Goal: Transaction & Acquisition: Book appointment/travel/reservation

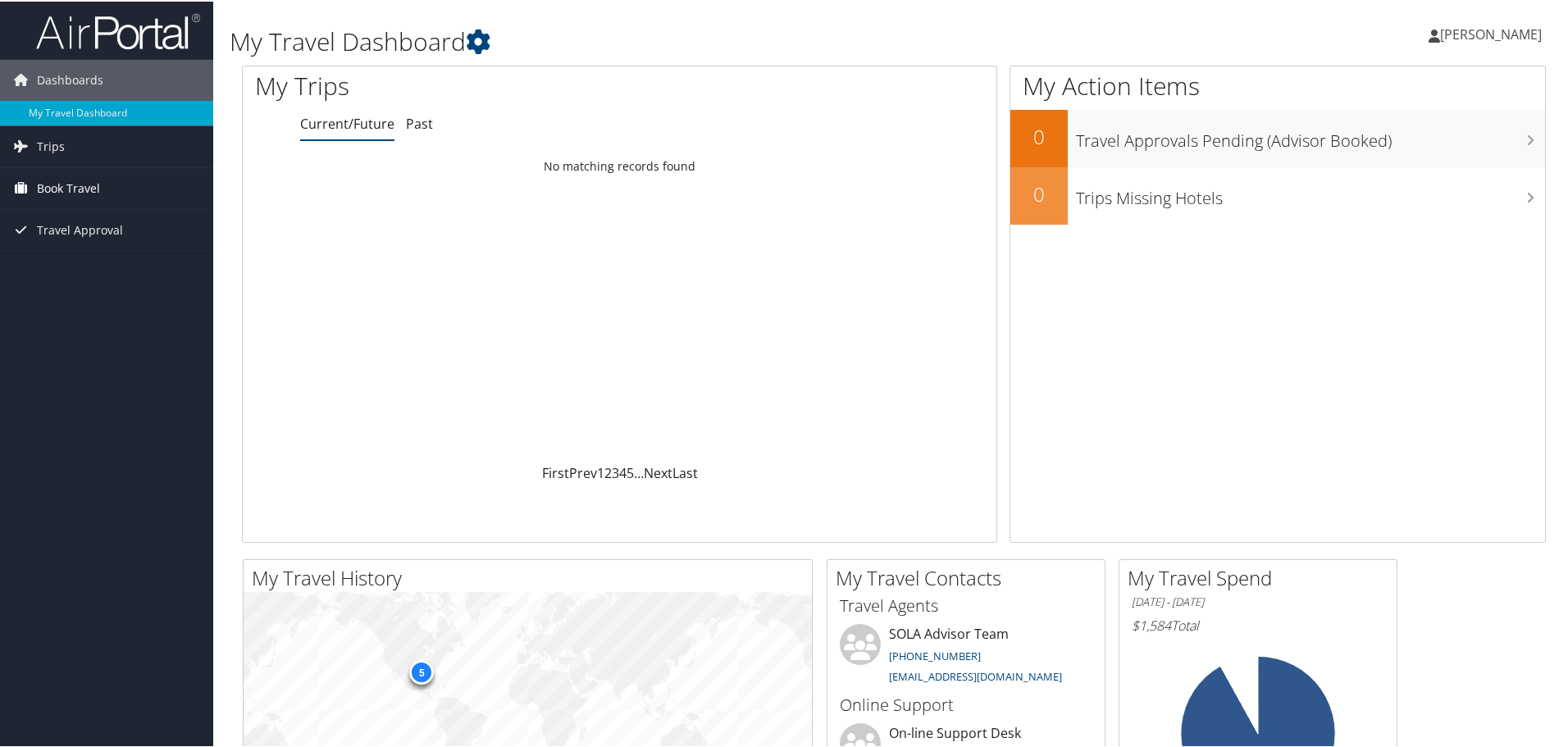
click at [54, 189] on span "Book Travel" at bounding box center [68, 187] width 63 height 41
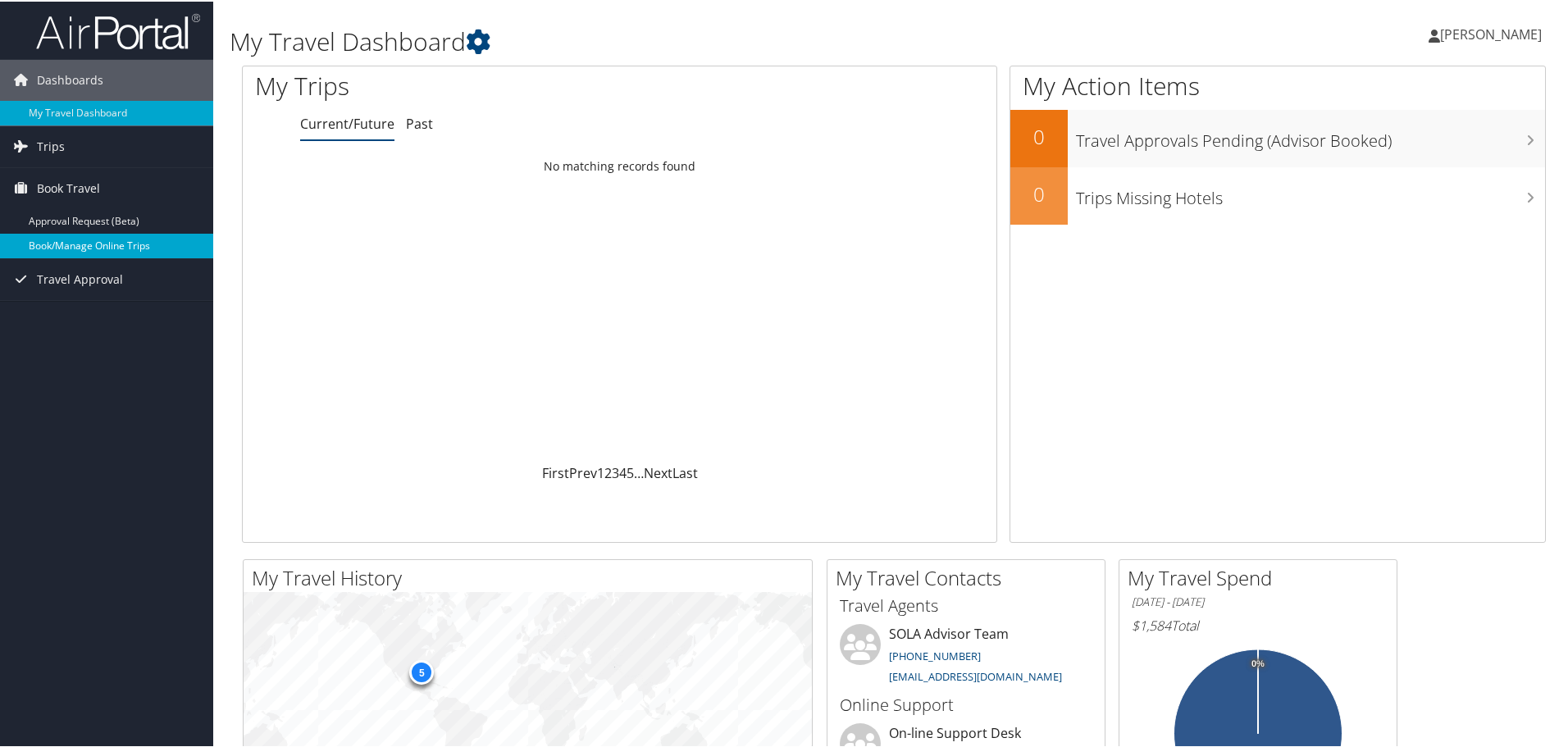
click at [62, 244] on link "Book/Manage Online Trips" at bounding box center [106, 244] width 213 height 25
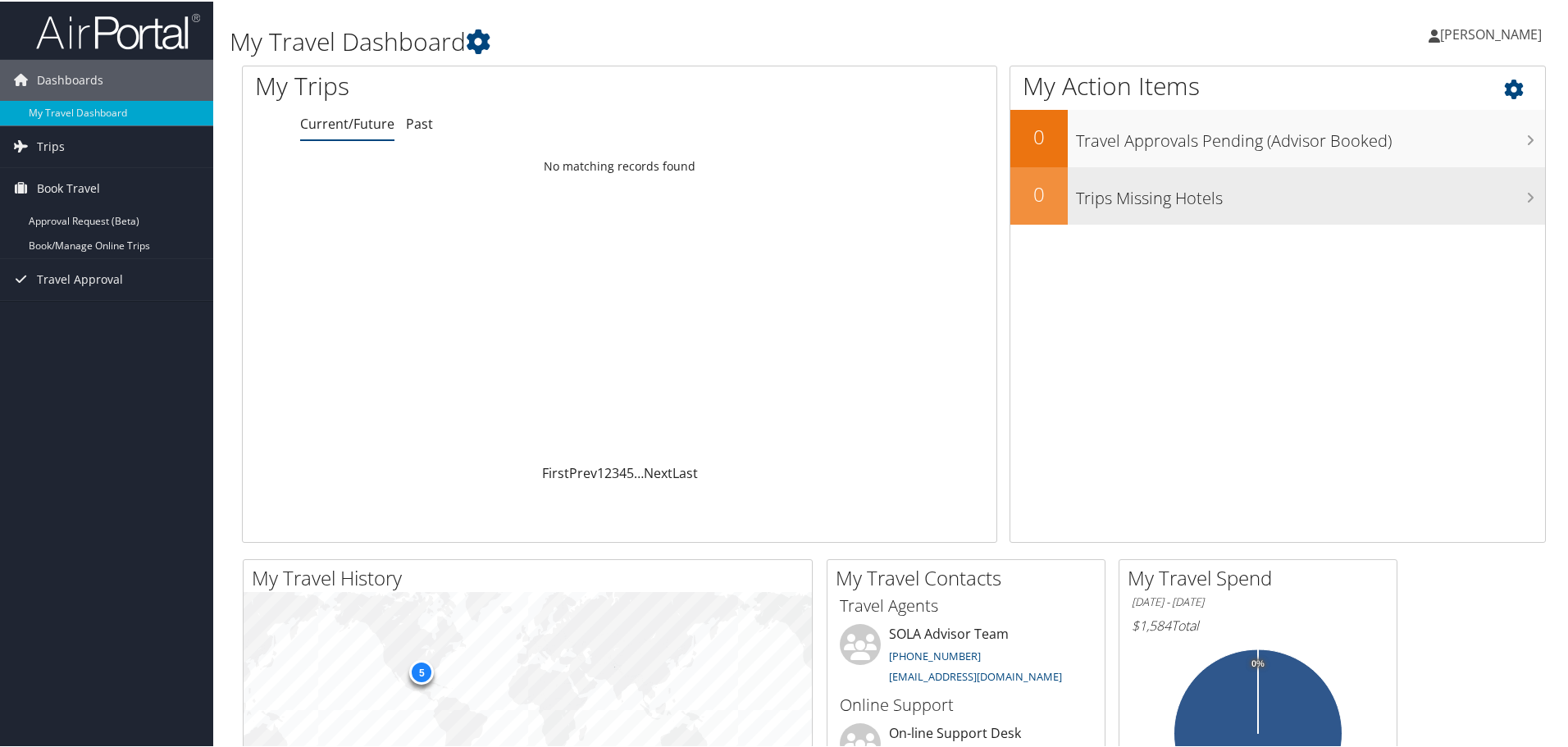
click at [1213, 197] on h3 "Trips Missing Hotels" at bounding box center [1310, 193] width 469 height 31
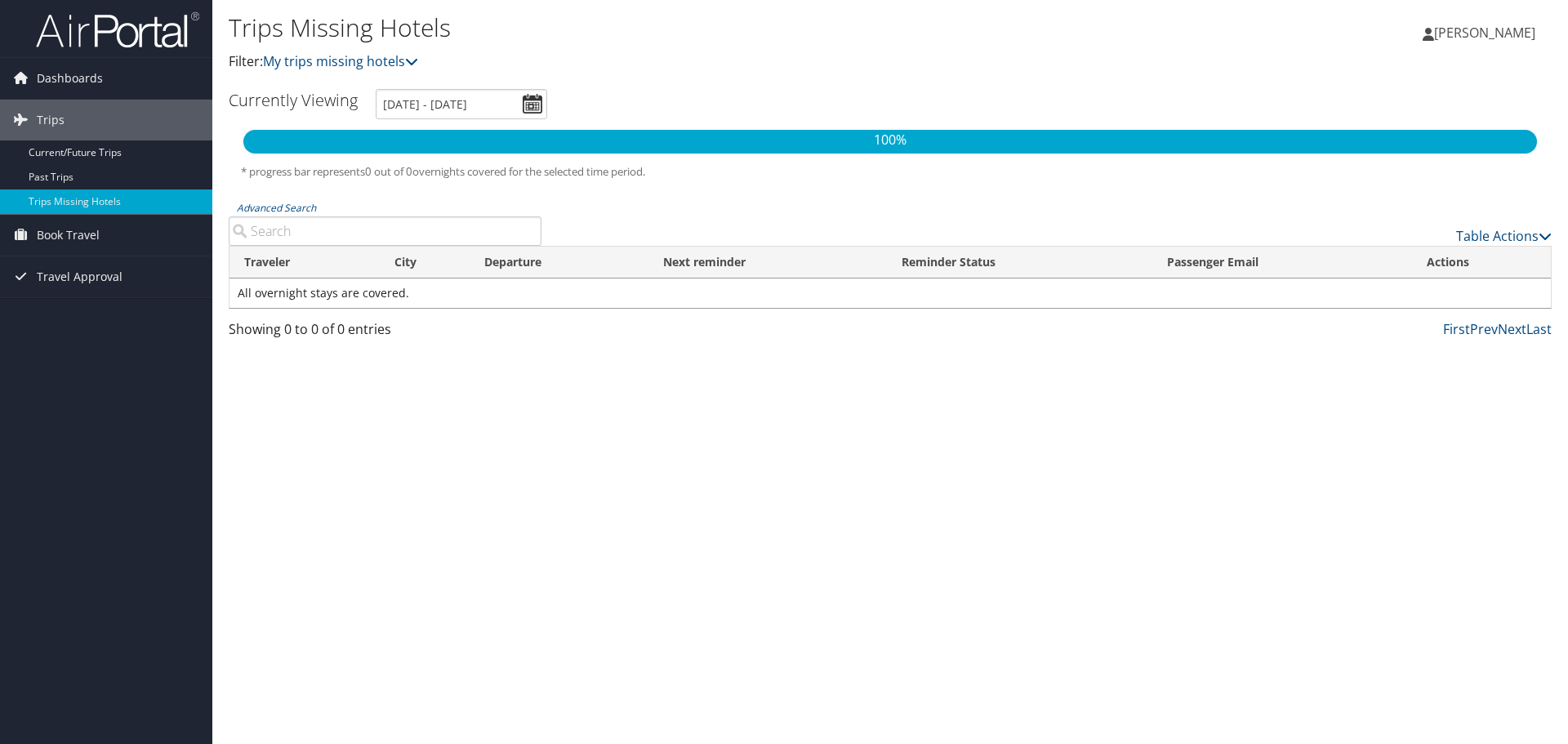
click at [1470, 32] on span "[PERSON_NAME]" at bounding box center [1484, 33] width 101 height 18
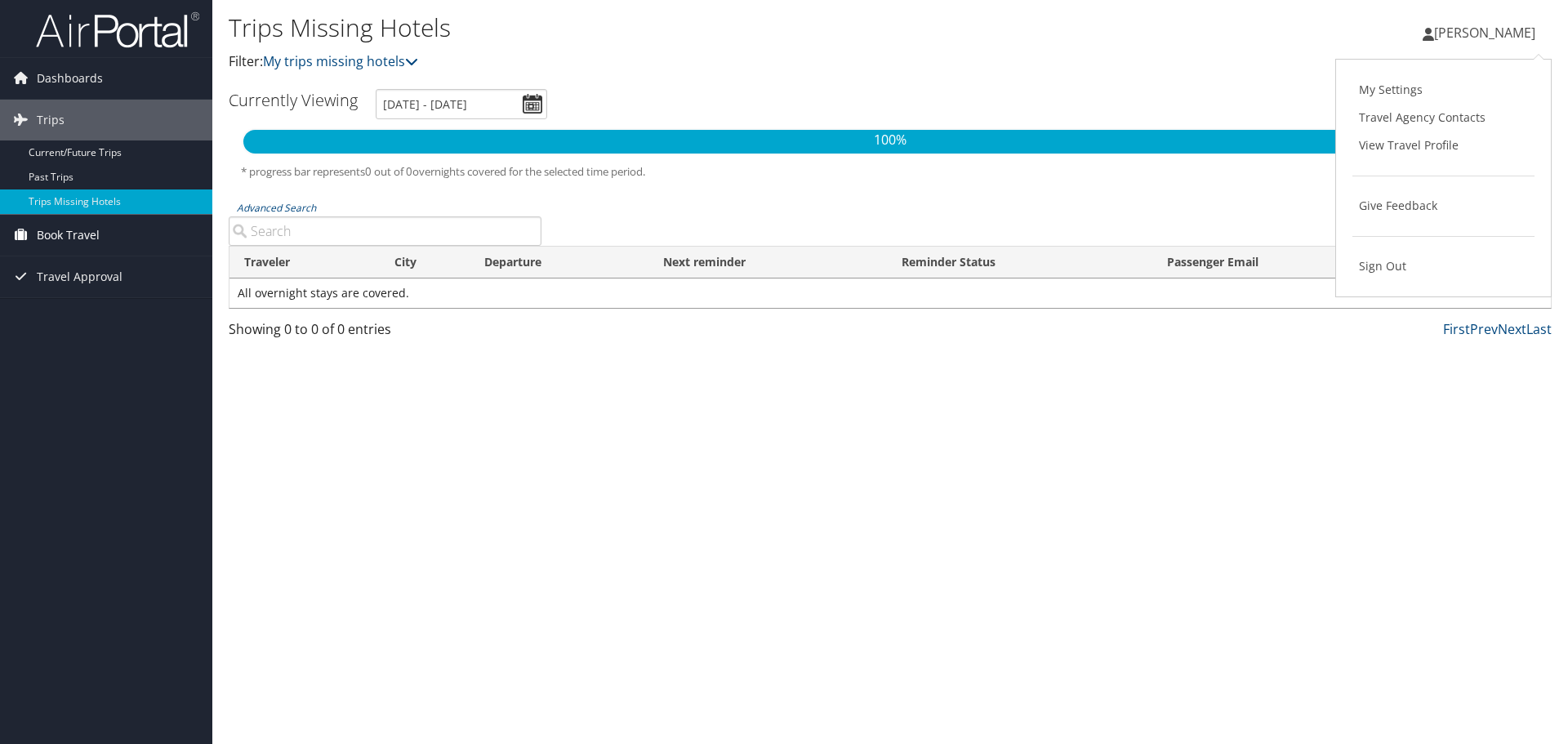
click at [82, 230] on span "Book Travel" at bounding box center [67, 235] width 63 height 41
click at [87, 262] on link "Approval Request (Beta)" at bounding box center [106, 268] width 212 height 25
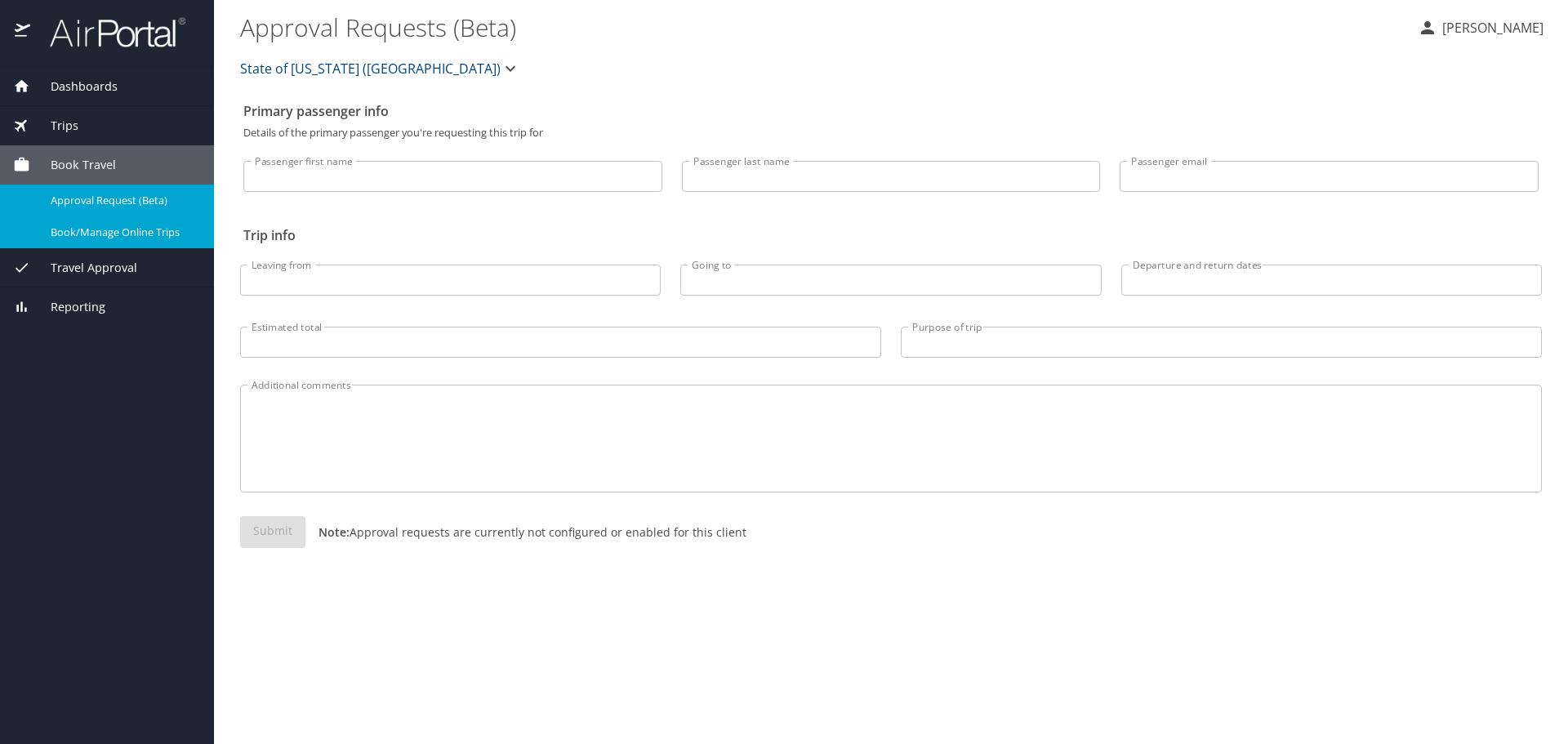
click at [111, 228] on span "Book/Manage Online Trips" at bounding box center [123, 232] width 144 height 15
click at [1465, 21] on p "[PERSON_NAME]" at bounding box center [1491, 28] width 107 height 20
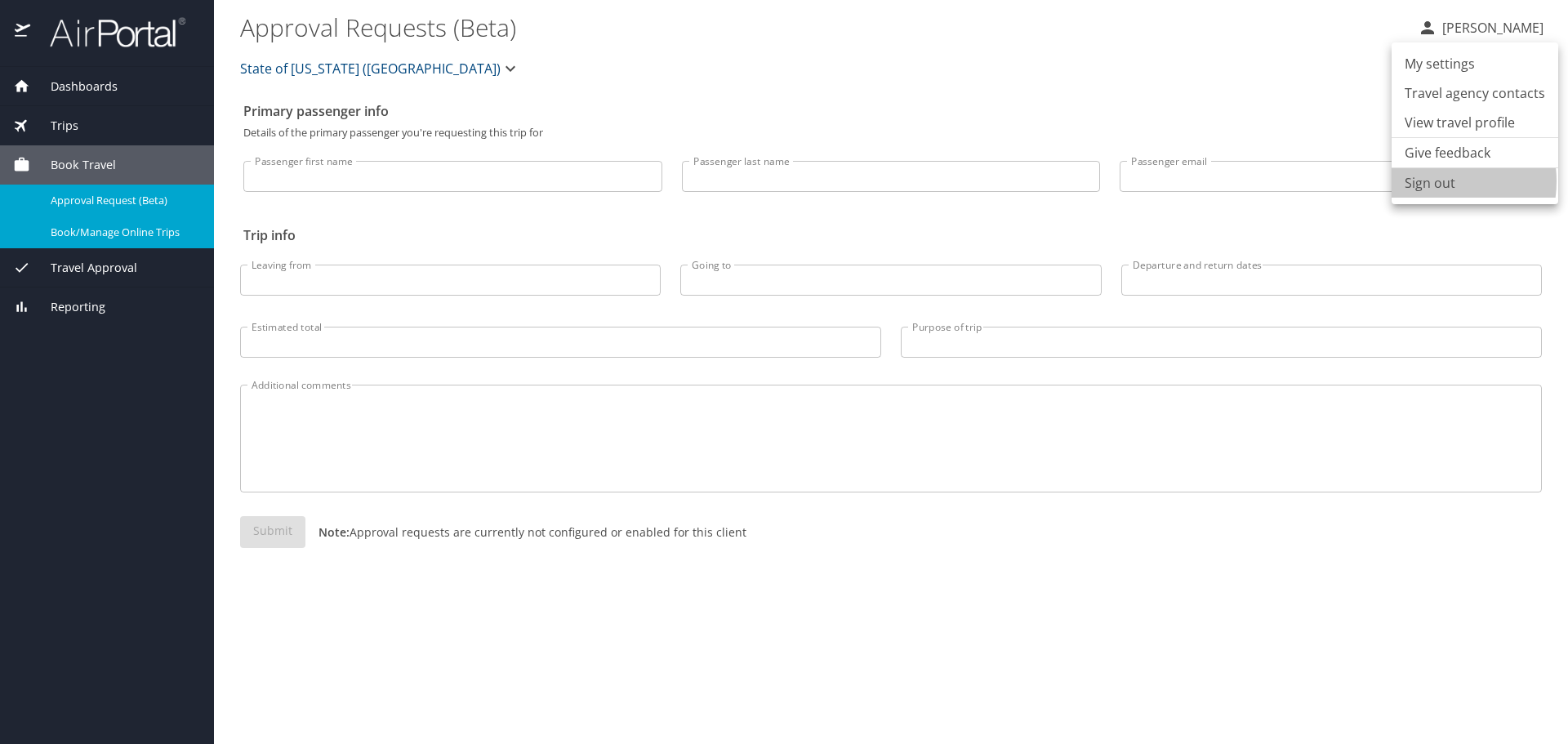
click at [1429, 181] on li "Sign out" at bounding box center [1474, 183] width 167 height 29
